Goal: Task Accomplishment & Management: Manage account settings

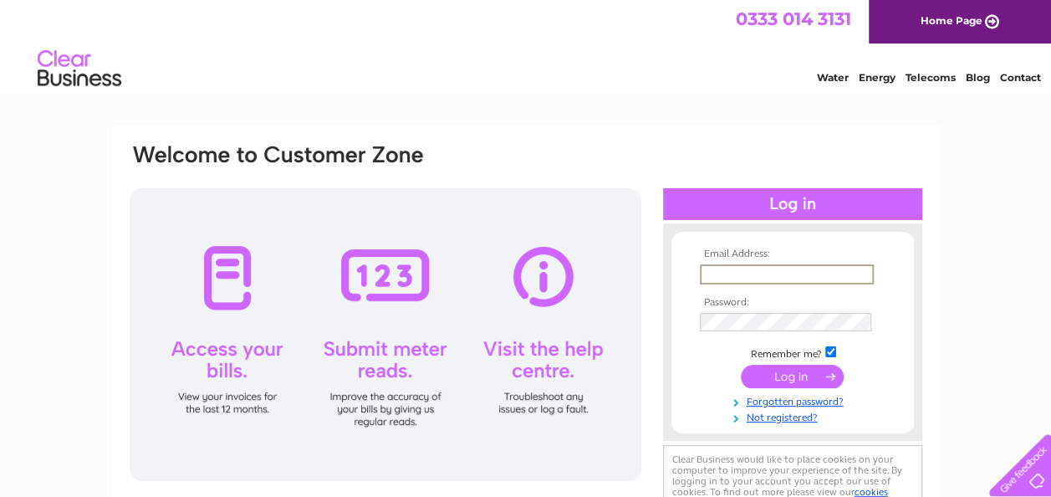
click at [718, 276] on input "text" at bounding box center [787, 274] width 174 height 20
type input "john@inter-co-nexus.com"
click at [741, 365] on input "submit" at bounding box center [792, 376] width 103 height 23
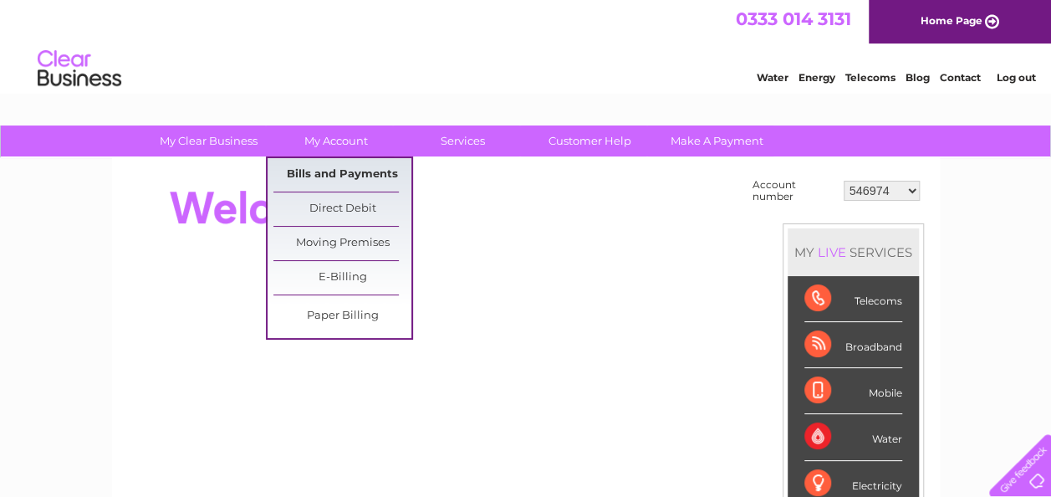
click at [333, 171] on link "Bills and Payments" at bounding box center [342, 174] width 138 height 33
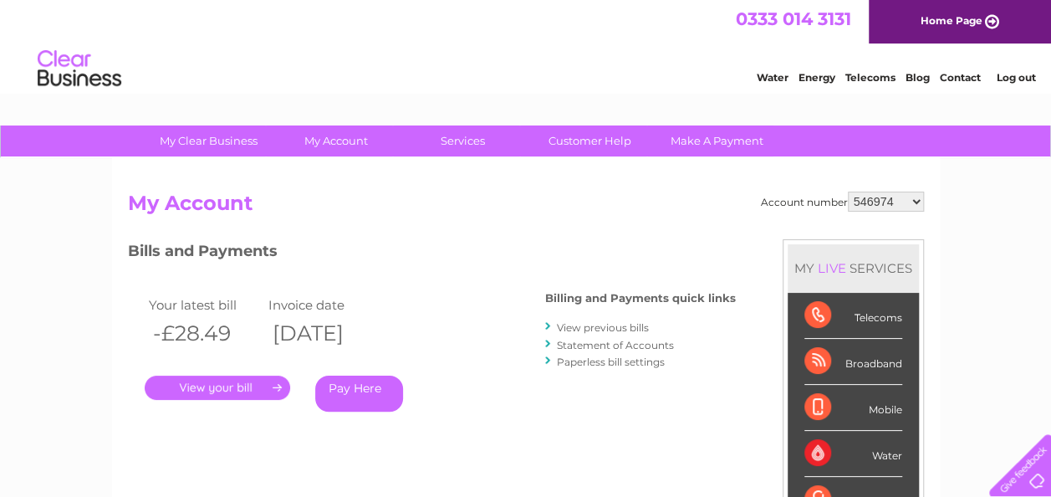
click at [918, 204] on select "546974 997104 1117808 30277295" at bounding box center [886, 201] width 76 height 20
select select "997104"
click at [848, 191] on select "546974 997104 1117808 30277295" at bounding box center [886, 201] width 76 height 20
click at [222, 379] on link "." at bounding box center [218, 387] width 146 height 24
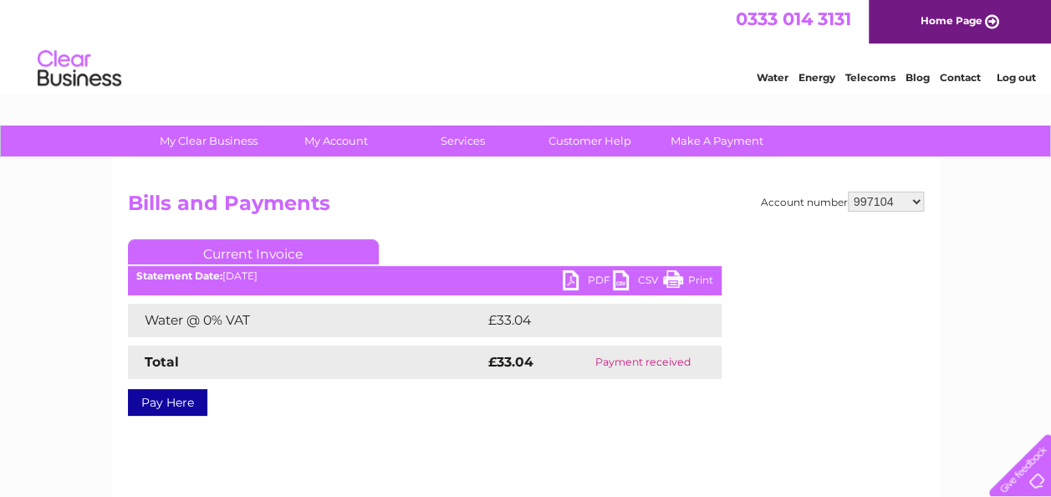
click at [582, 273] on link "PDF" at bounding box center [588, 282] width 50 height 24
click at [918, 199] on select "546974 997104 1117808 30277295" at bounding box center [886, 201] width 76 height 20
select select "1117808"
click at [848, 191] on select "546974 997104 1117808 30277295" at bounding box center [886, 201] width 76 height 20
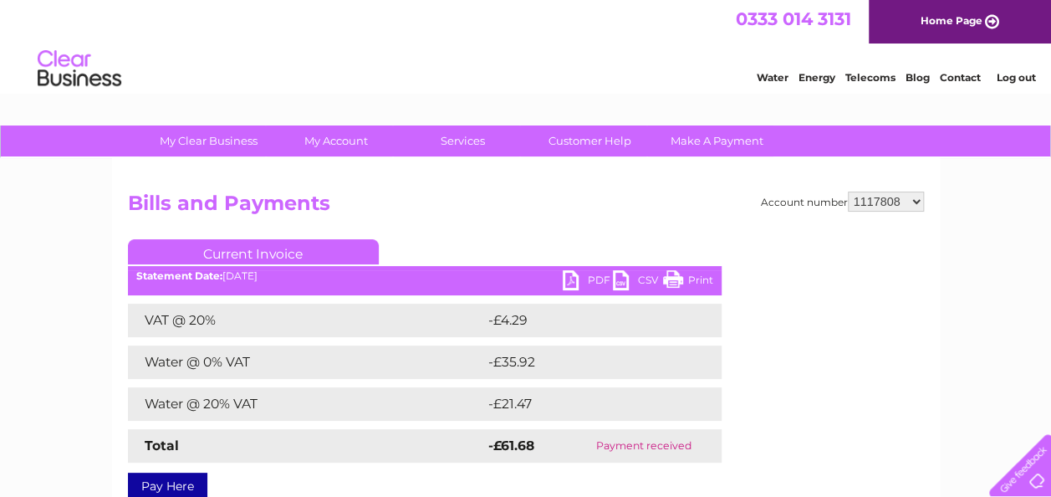
click at [911, 207] on select "546974 997104 1117808 30277295" at bounding box center [886, 201] width 76 height 20
select select "30277295"
click at [848, 191] on select "546974 997104 1117808 30277295" at bounding box center [886, 201] width 76 height 20
click at [1019, 75] on link "Log out" at bounding box center [1015, 77] width 39 height 13
